Goal: Find specific fact: Find contact information

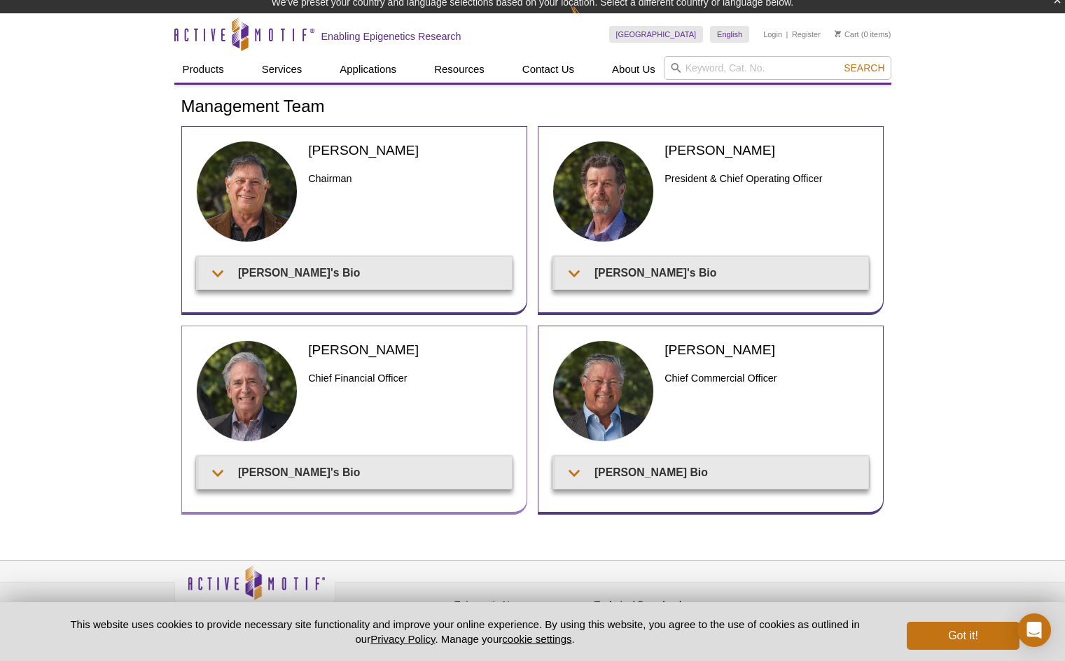
scroll to position [6, 0]
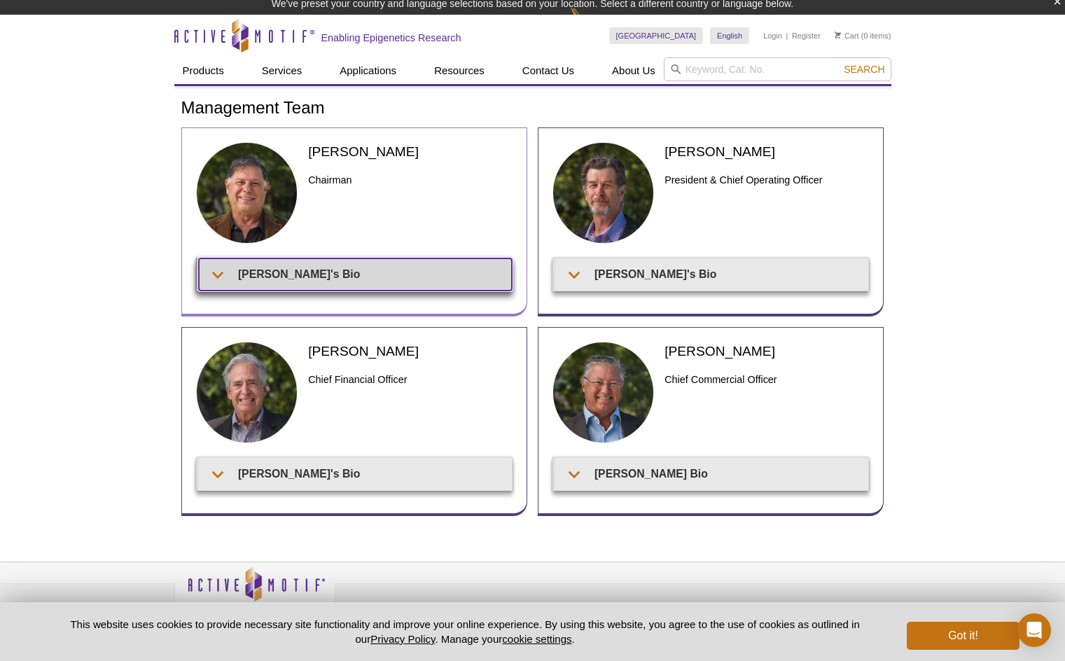
click at [373, 282] on summary "[PERSON_NAME]'s Bio" at bounding box center [355, 274] width 313 height 32
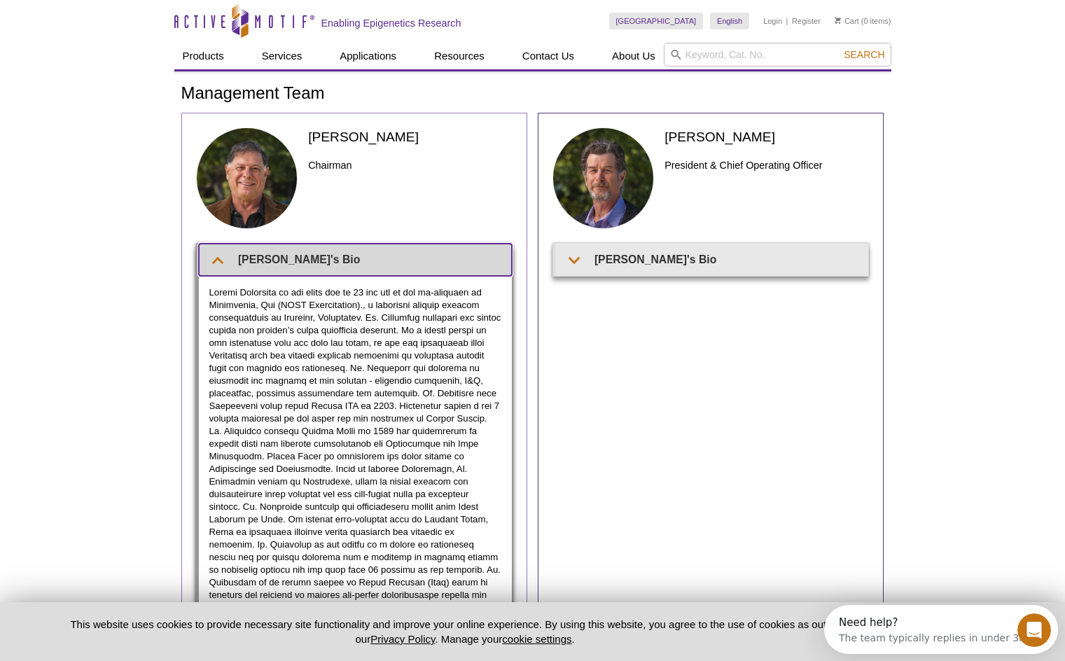
scroll to position [0, 0]
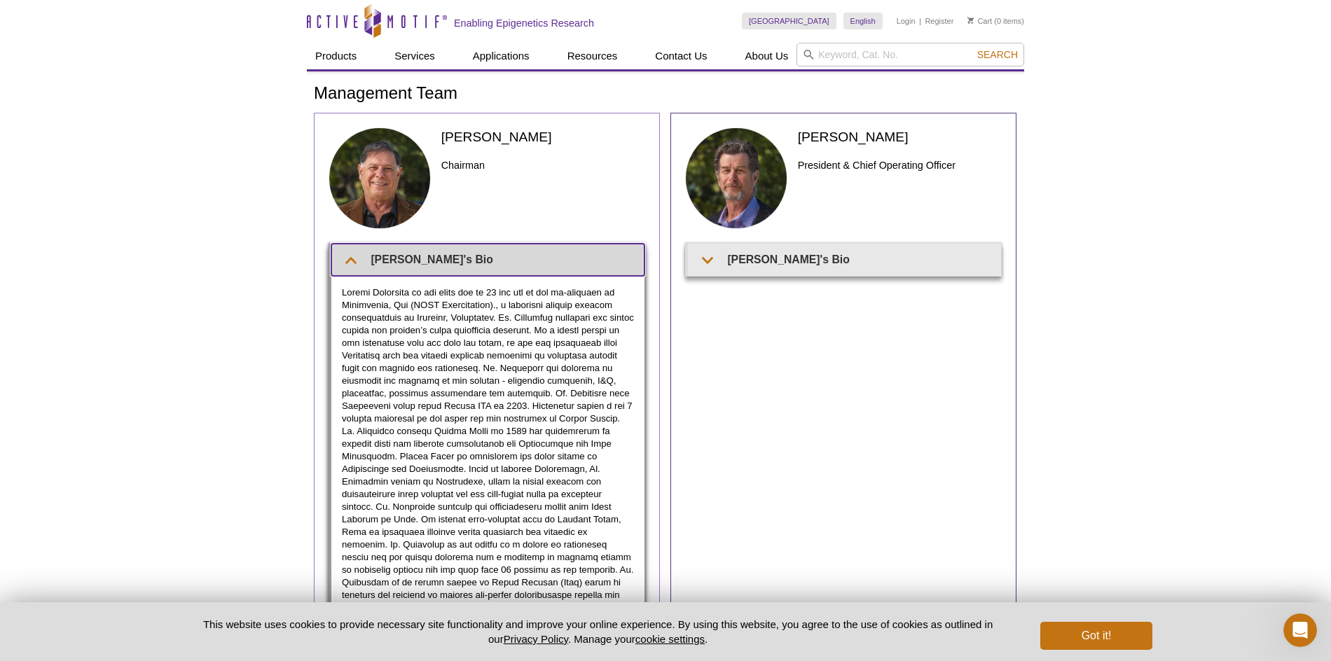
click at [431, 251] on summary "[PERSON_NAME]'s Bio" at bounding box center [487, 260] width 313 height 32
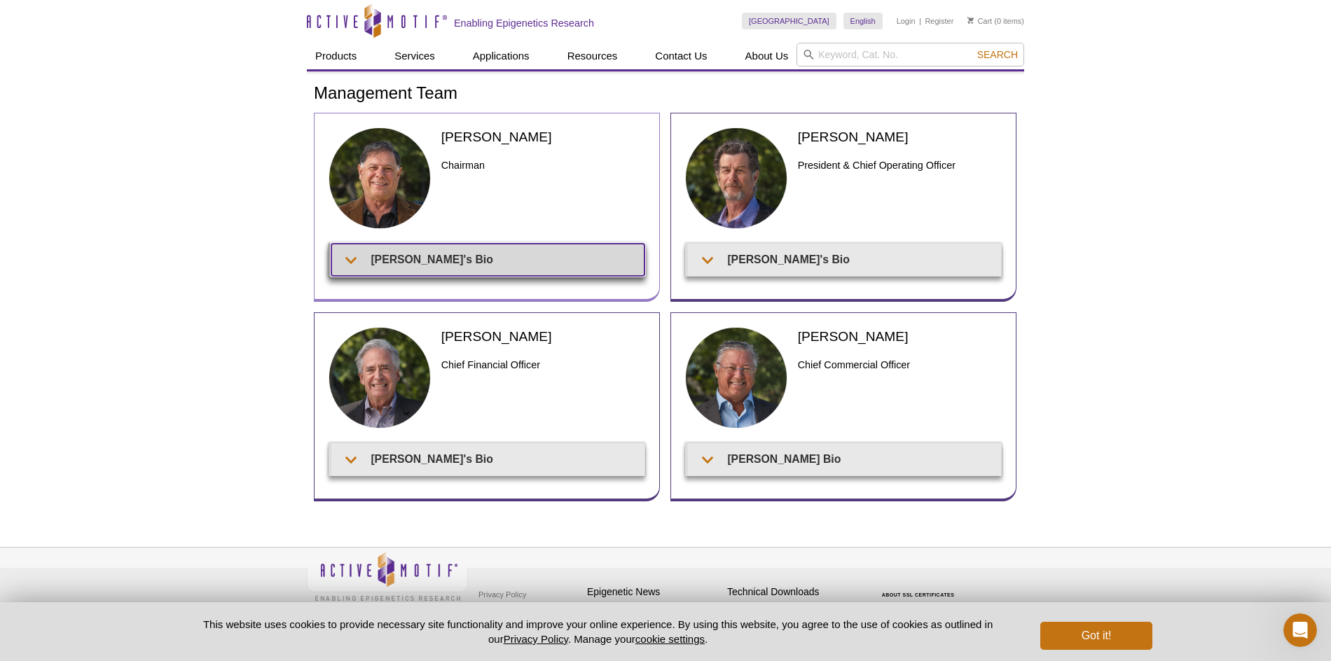
click at [415, 247] on summary "[PERSON_NAME]'s Bio" at bounding box center [487, 260] width 313 height 32
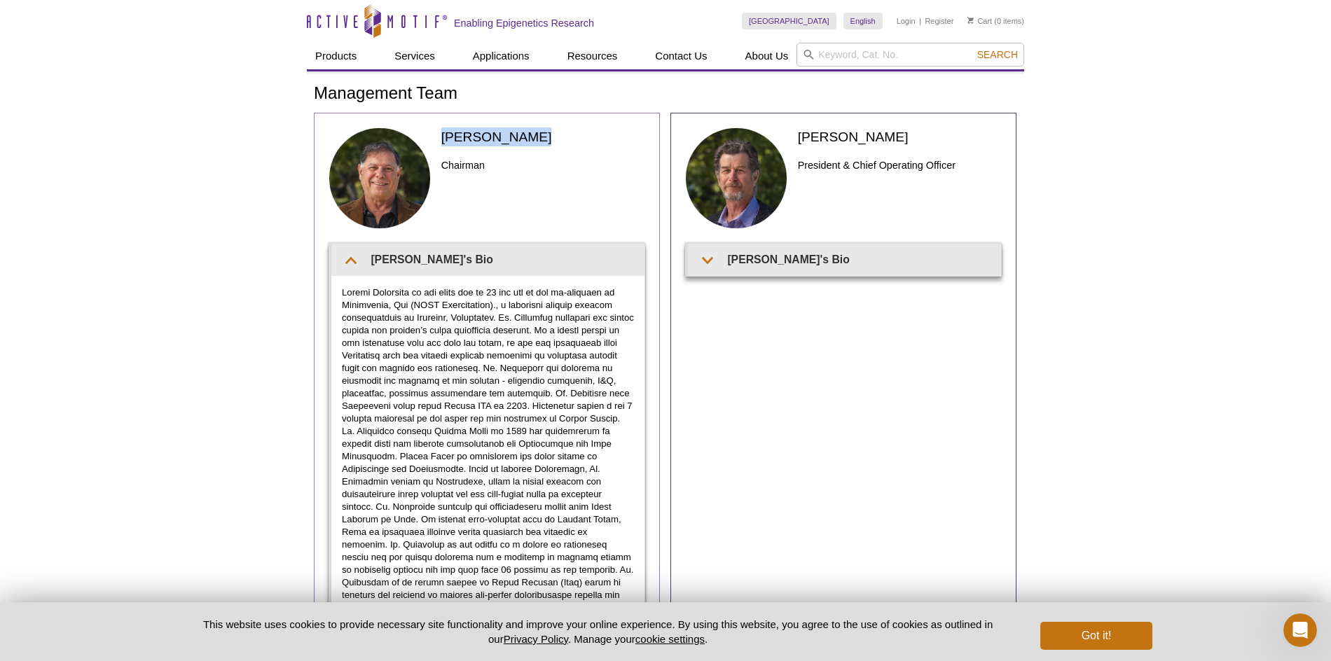
drag, startPoint x: 535, startPoint y: 136, endPoint x: 443, endPoint y: 131, distance: 91.9
click at [443, 131] on h2 "[PERSON_NAME]" at bounding box center [543, 136] width 204 height 19
copy h2 "[PERSON_NAME]"
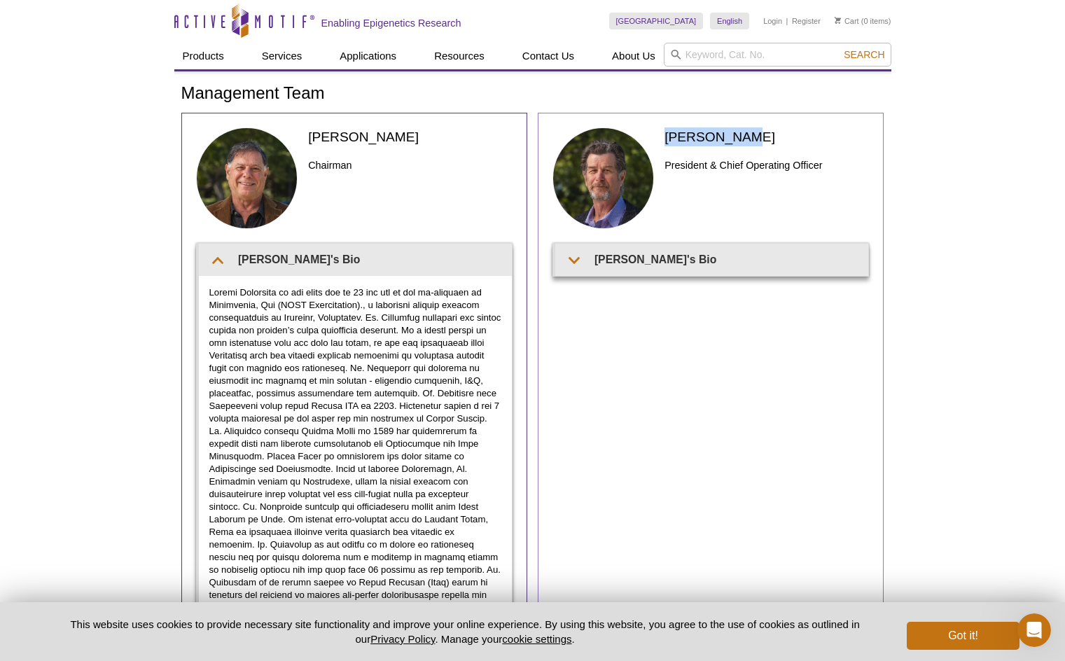
drag, startPoint x: 751, startPoint y: 137, endPoint x: 665, endPoint y: 136, distance: 86.9
click at [665, 136] on h2 "[PERSON_NAME]" at bounding box center [767, 136] width 204 height 19
copy h2 "[PERSON_NAME]"
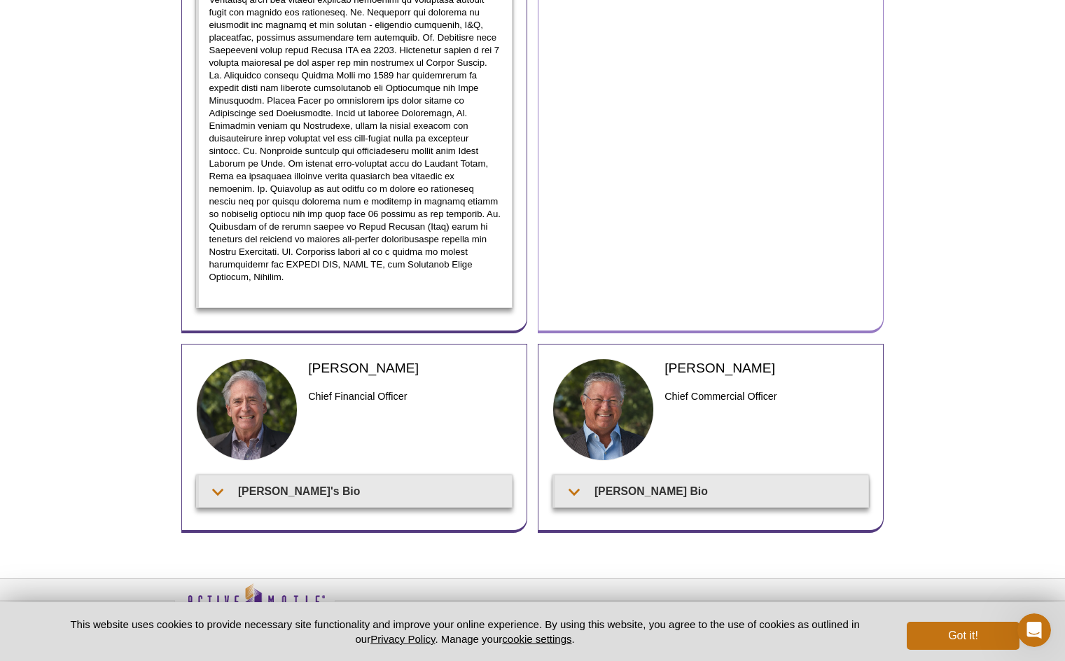
scroll to position [383, 0]
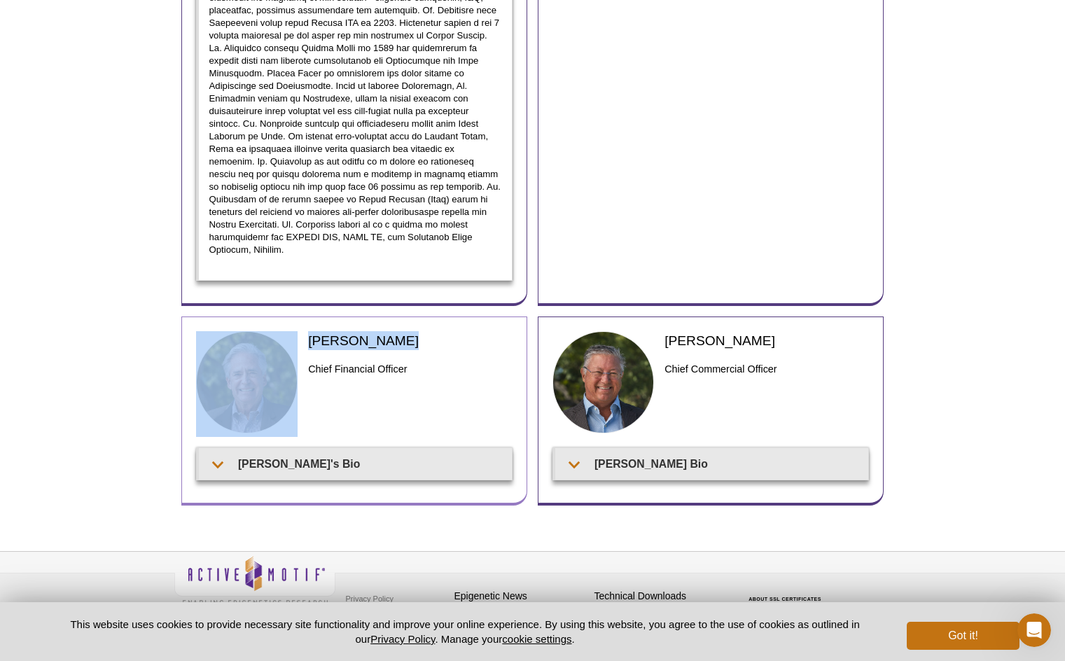
drag, startPoint x: 394, startPoint y: 331, endPoint x: 282, endPoint y: 323, distance: 113.1
click at [282, 331] on div "[PERSON_NAME] Chief Financial Officer" at bounding box center [354, 389] width 317 height 116
copy div "[PERSON_NAME]"
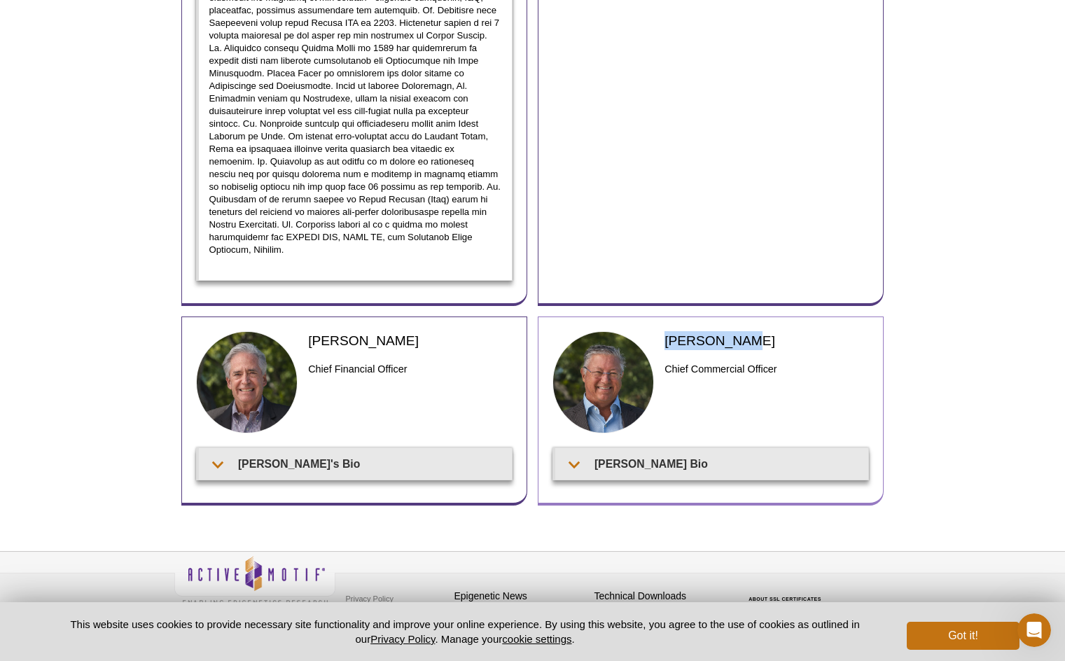
drag, startPoint x: 731, startPoint y: 328, endPoint x: 668, endPoint y: 322, distance: 63.3
click at [668, 331] on h2 "[PERSON_NAME]" at bounding box center [767, 340] width 204 height 19
copy h2 "[PERSON_NAME]"
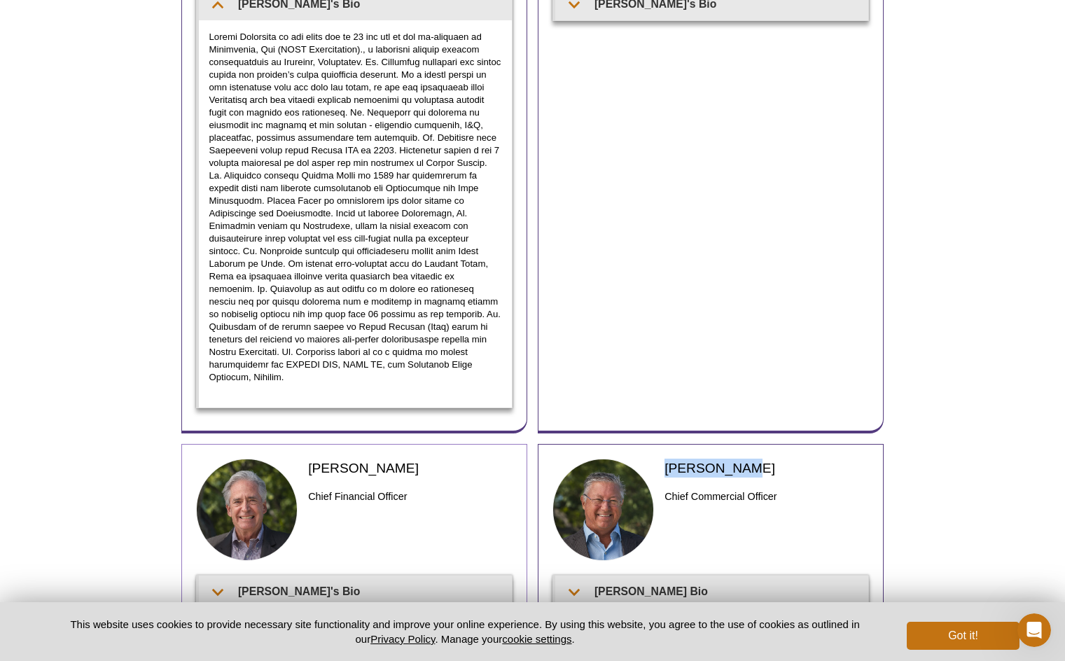
scroll to position [255, 0]
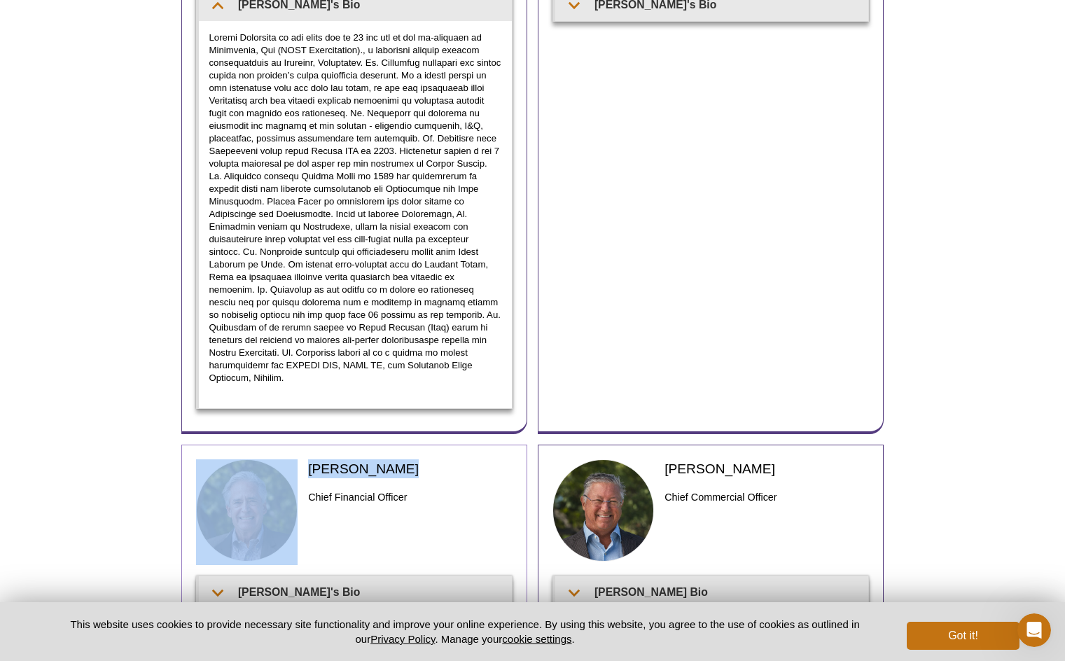
drag, startPoint x: 396, startPoint y: 453, endPoint x: 298, endPoint y: 463, distance: 98.5
click at [298, 463] on div "[PERSON_NAME] Chief Financial Officer" at bounding box center [354, 517] width 317 height 116
copy div "[PERSON_NAME]"
